Goal: Book appointment/travel/reservation

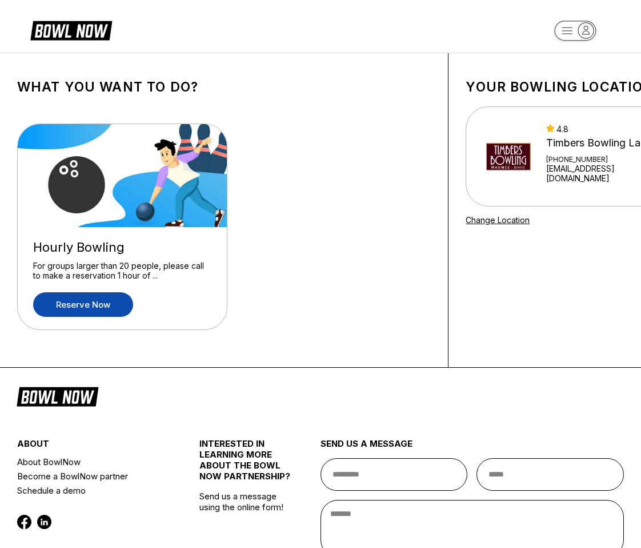
click at [121, 301] on link "Reserve now" at bounding box center [83, 304] width 100 height 25
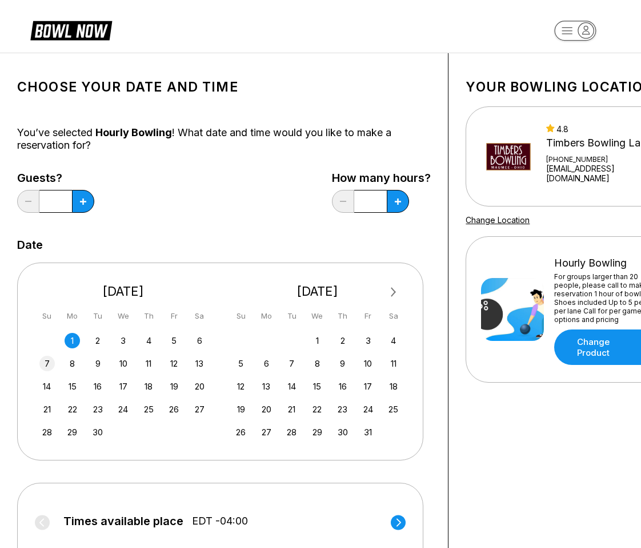
click at [46, 364] on div "7" at bounding box center [46, 362] width 15 height 15
click at [84, 198] on icon at bounding box center [83, 201] width 6 height 6
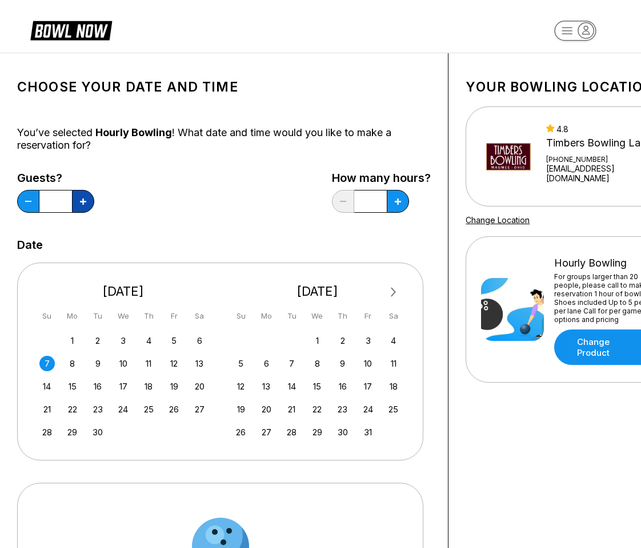
click at [84, 198] on icon at bounding box center [83, 201] width 6 height 6
type input "*"
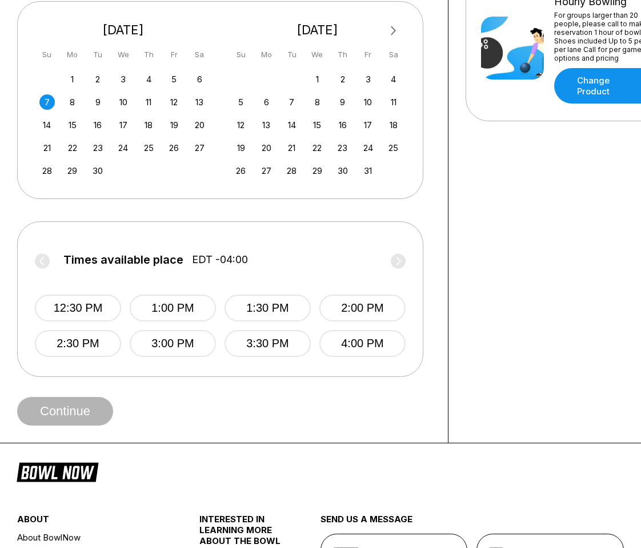
scroll to position [262, 0]
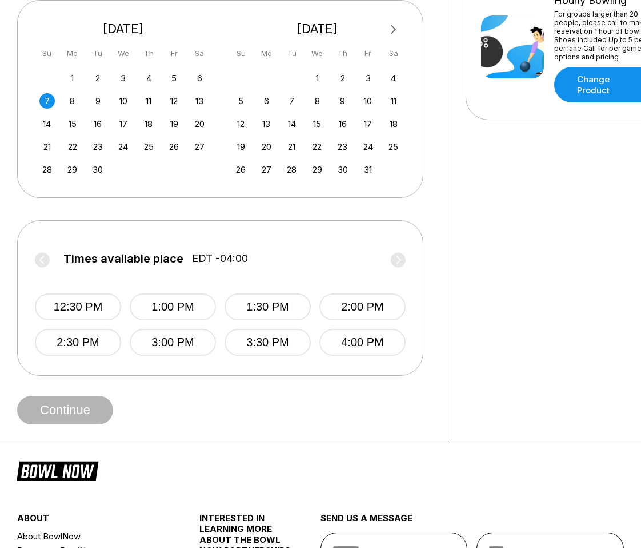
click at [400, 259] on label "Times available place EDT -04:00" at bounding box center [220, 261] width 371 height 18
click at [42, 259] on label "Times available place EDT -04:00" at bounding box center [220, 261] width 371 height 18
click at [365, 347] on button "4:00 PM" at bounding box center [362, 342] width 86 height 27
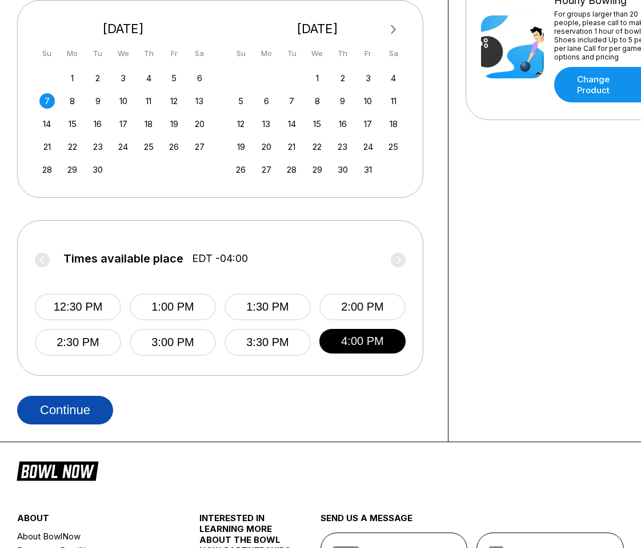
click at [74, 423] on button "Continue" at bounding box center [65, 410] width 96 height 29
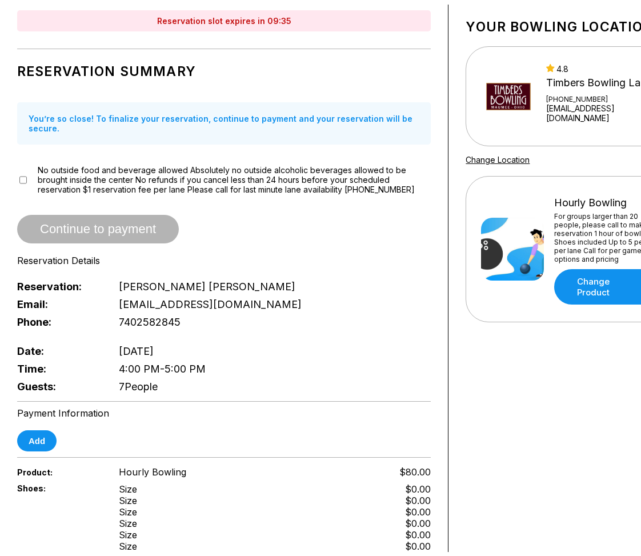
scroll to position [0, 0]
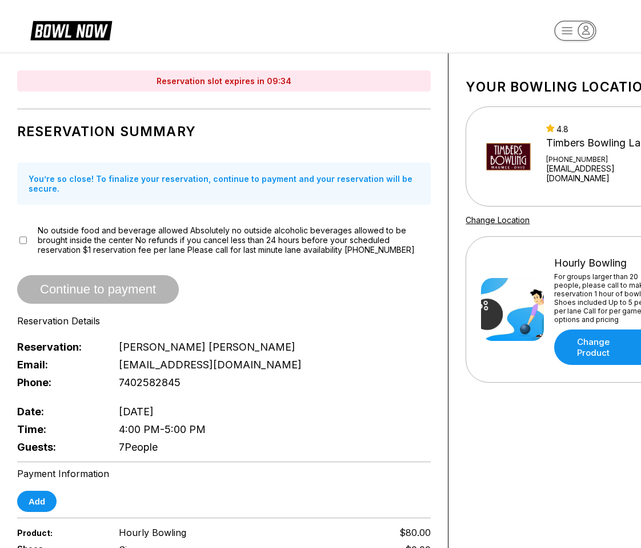
click at [243, 35] on header at bounding box center [320, 26] width 641 height 53
click at [111, 35] on icon at bounding box center [71, 32] width 93 height 26
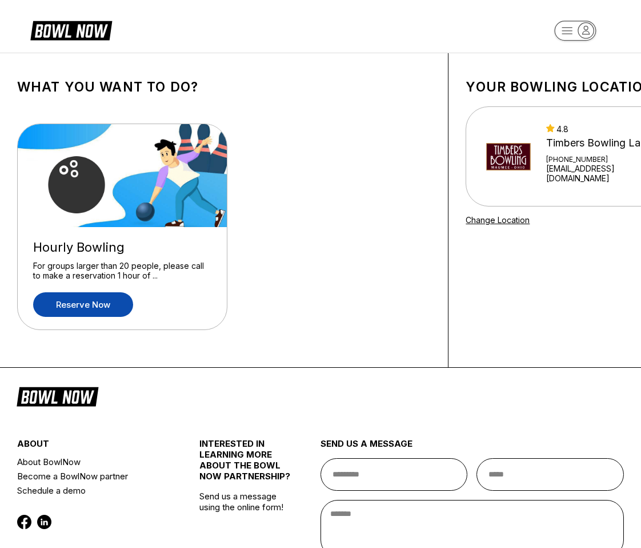
click at [101, 308] on link "Reserve now" at bounding box center [83, 304] width 100 height 25
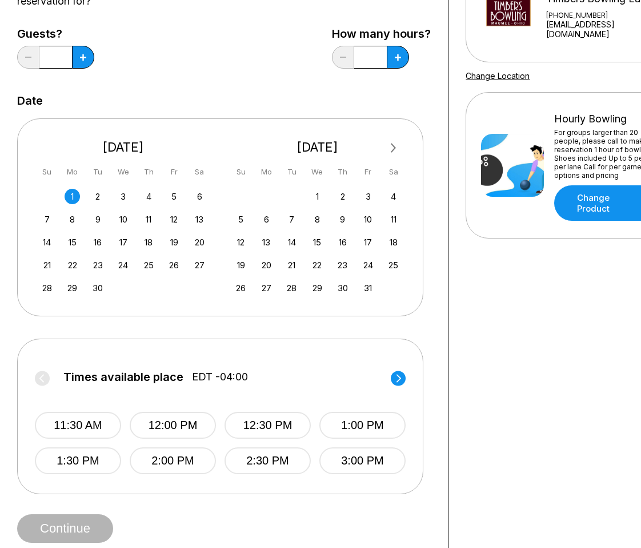
scroll to position [145, 0]
click at [49, 218] on div "7" at bounding box center [46, 218] width 15 height 15
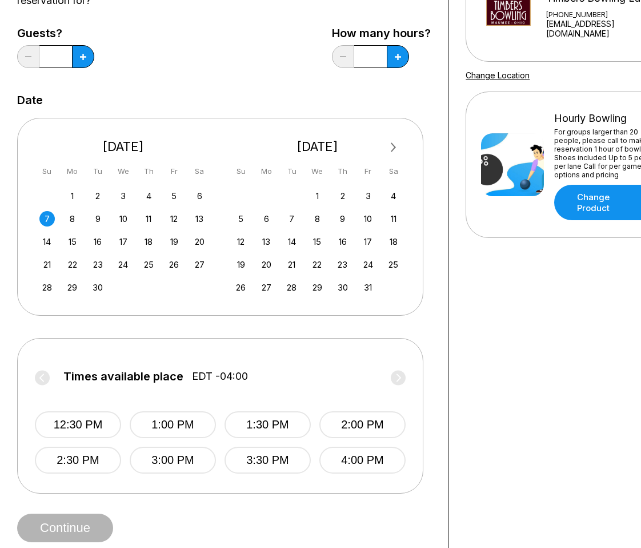
click at [399, 372] on label "Times available place EDT -04:00" at bounding box center [220, 379] width 371 height 18
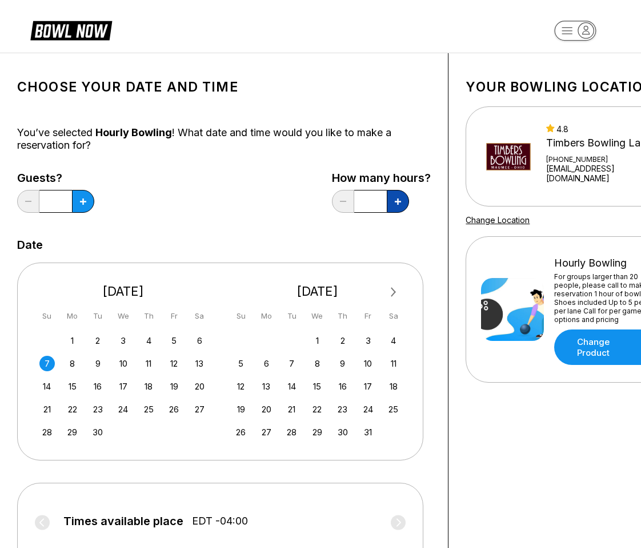
click at [397, 193] on button at bounding box center [398, 201] width 22 height 23
type input "***"
click at [93, 219] on div "Choose your Date and time You’ve selected Hourly Bowling ! What date and time w…" at bounding box center [224, 378] width 414 height 616
click at [80, 202] on icon at bounding box center [83, 201] width 6 height 6
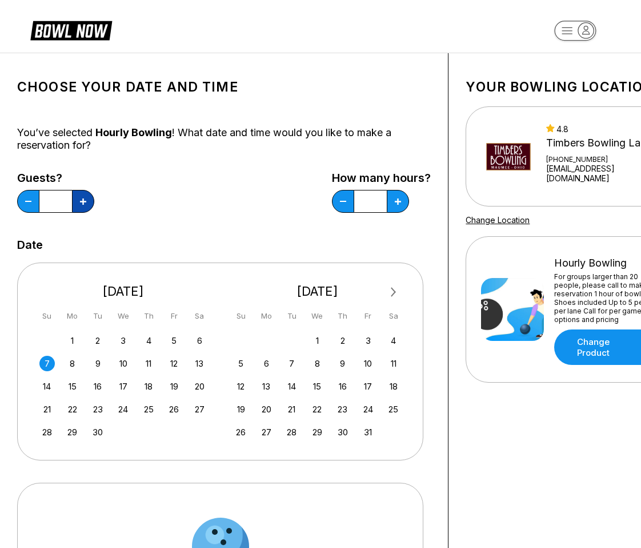
click at [80, 202] on icon at bounding box center [83, 201] width 6 height 6
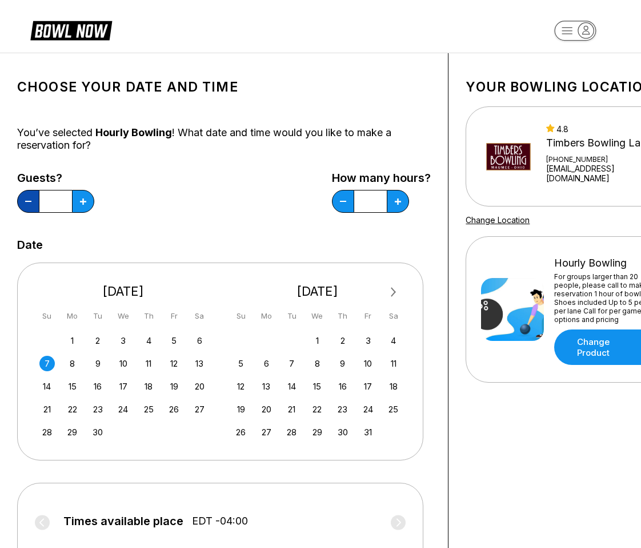
click at [27, 203] on button at bounding box center [28, 201] width 22 height 23
type input "*"
click at [348, 205] on button at bounding box center [343, 201] width 22 height 23
type input "*"
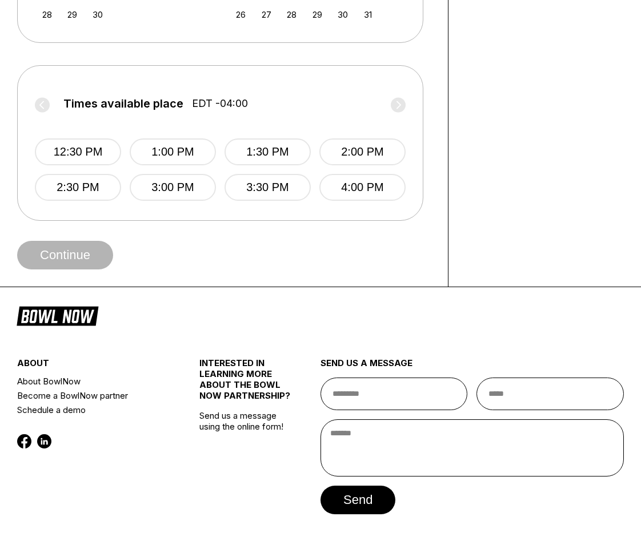
scroll to position [418, 0]
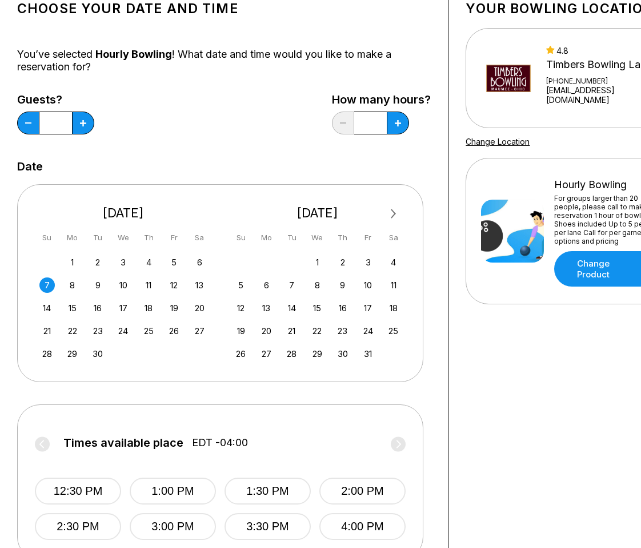
scroll to position [0, 0]
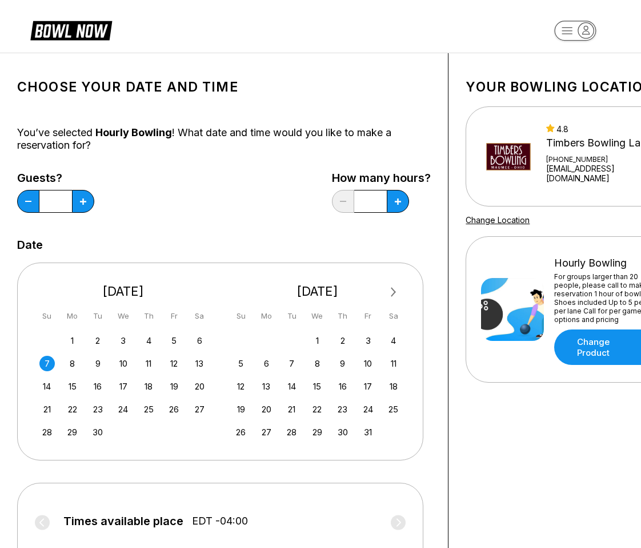
click at [207, 218] on div "Guests? * How many hours? *" at bounding box center [224, 194] width 414 height 47
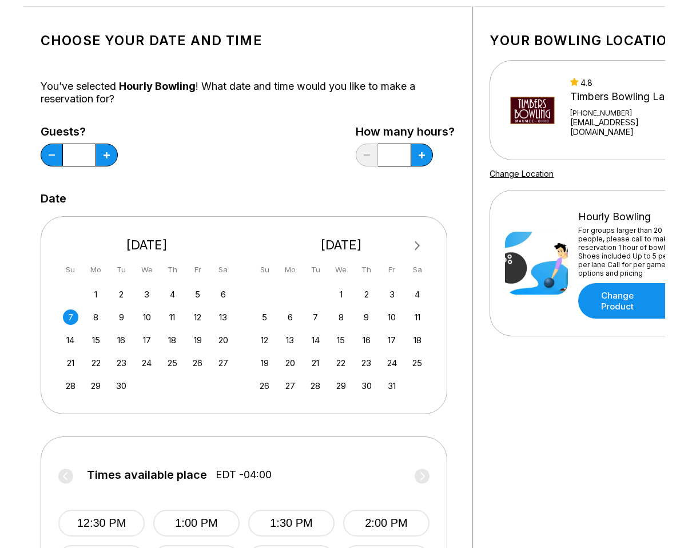
scroll to position [43, 0]
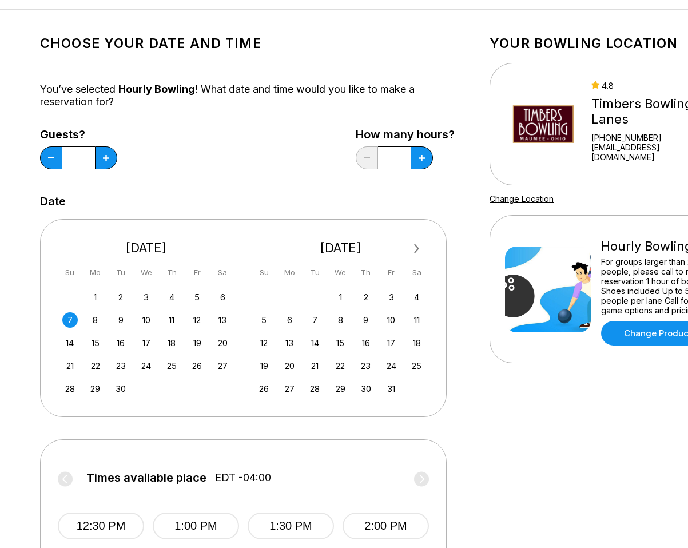
click at [477, 322] on div "Your bowling location 4.8 Timbers Bowling Lanes +14198937631 timbersbowling@gma…" at bounding box center [610, 335] width 277 height 650
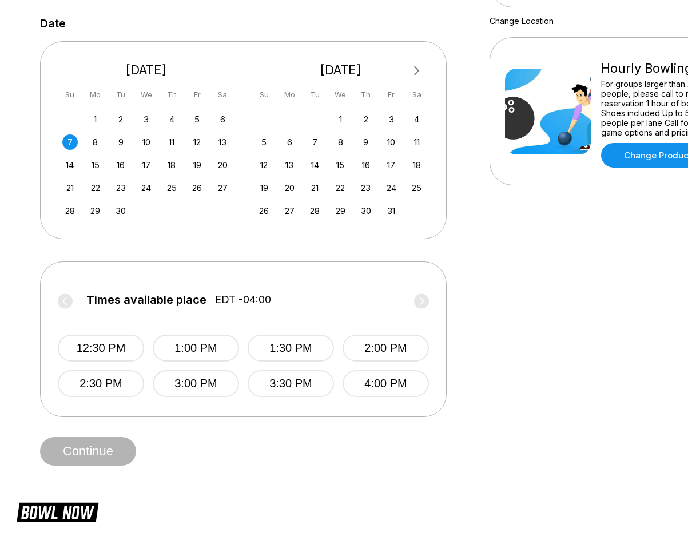
scroll to position [226, 0]
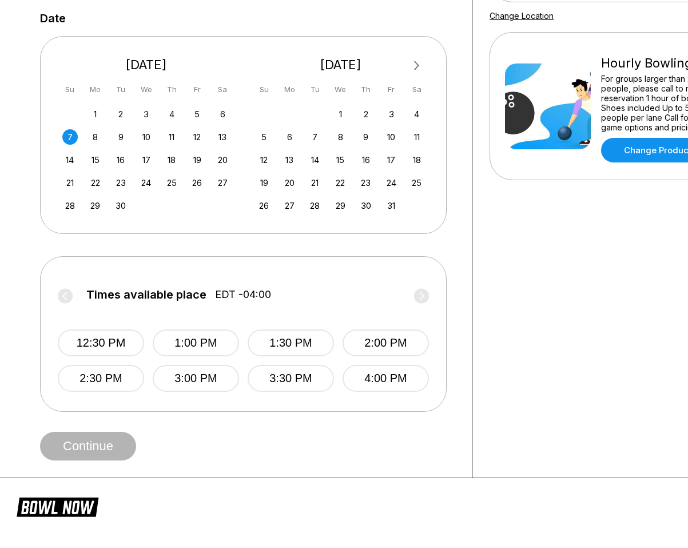
click at [442, 275] on div "Times available place EDT -04:00 12:30 PM 1:00 PM 1:30 PM 2:00 PM 2:30 PM 3:00 …" at bounding box center [243, 333] width 406 height 155
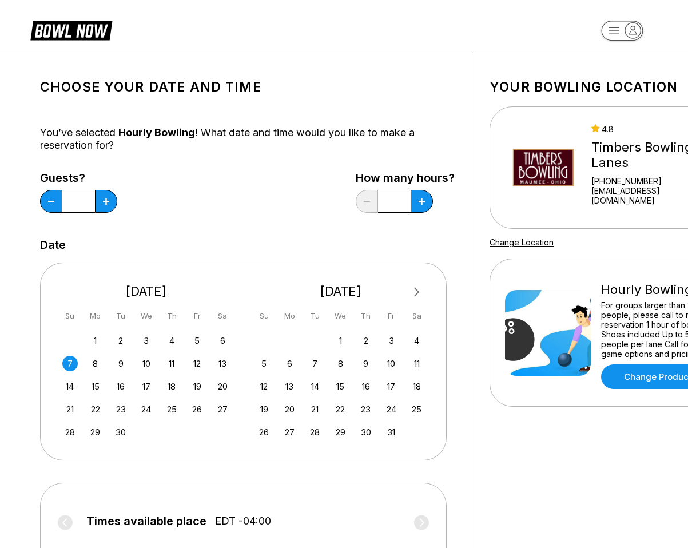
click at [459, 177] on div "Choose your Date and time You’ve selected Hourly Bowling ! What date and time w…" at bounding box center [247, 378] width 449 height 650
click at [194, 189] on div "Guests? * How many hours? *" at bounding box center [247, 194] width 414 height 47
click at [363, 93] on h1 "Choose your Date and time" at bounding box center [247, 87] width 414 height 16
click at [339, 87] on h1 "Choose your Date and time" at bounding box center [247, 87] width 414 height 16
click at [610, 157] on div "Timbers Bowling Lanes" at bounding box center [654, 154] width 126 height 31
